Goal: Task Accomplishment & Management: Manage account settings

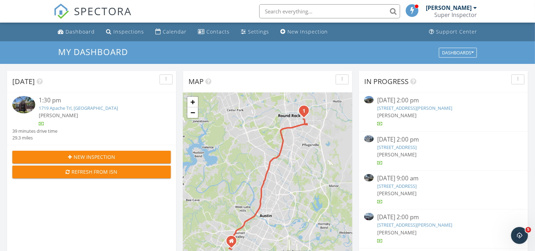
click at [19, 102] on img at bounding box center [23, 104] width 23 height 17
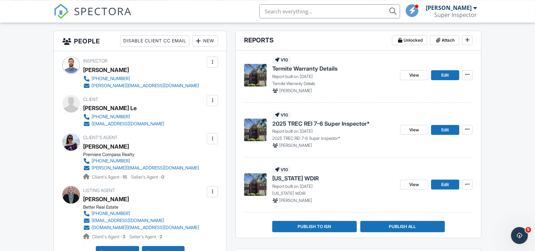
scroll to position [211, 0]
